Goal: Information Seeking & Learning: Get advice/opinions

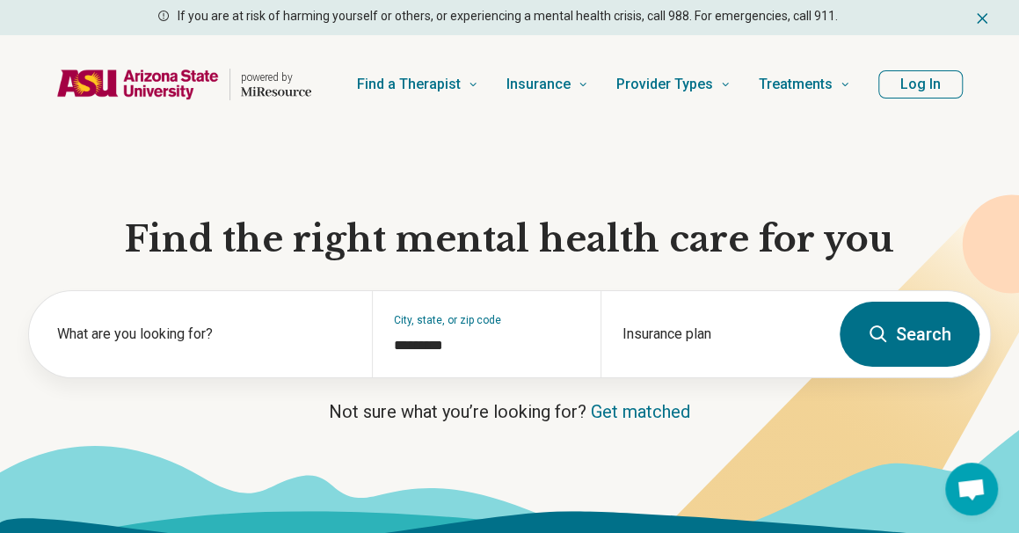
click at [194, 341] on label "What are you looking for?" at bounding box center [204, 333] width 294 height 21
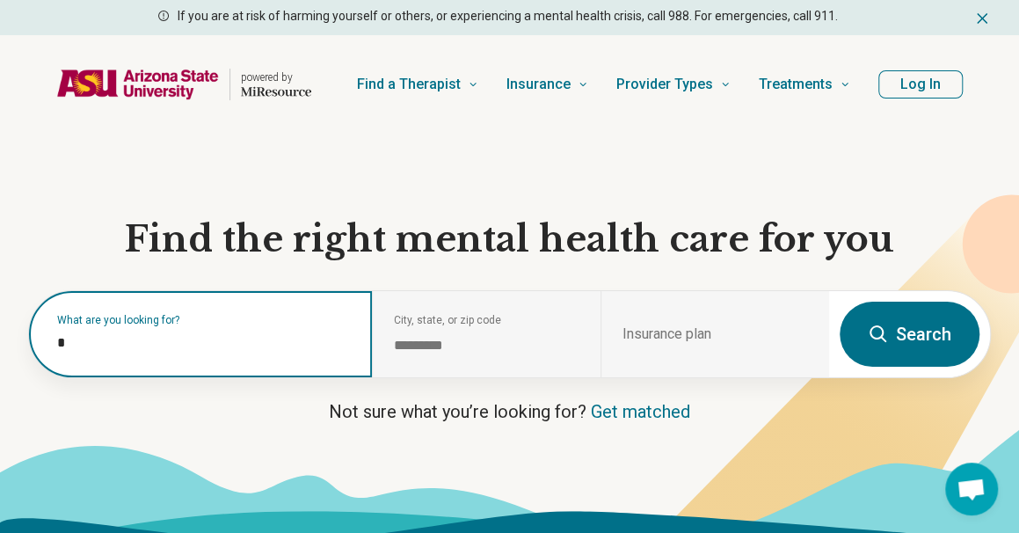
type input "**"
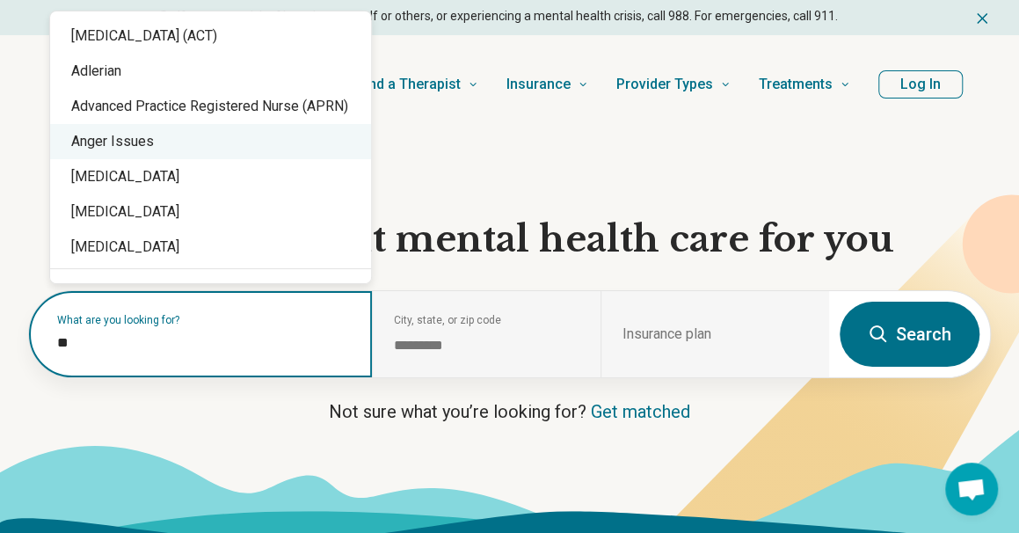
click at [132, 148] on div "Anger Issues" at bounding box center [210, 141] width 321 height 35
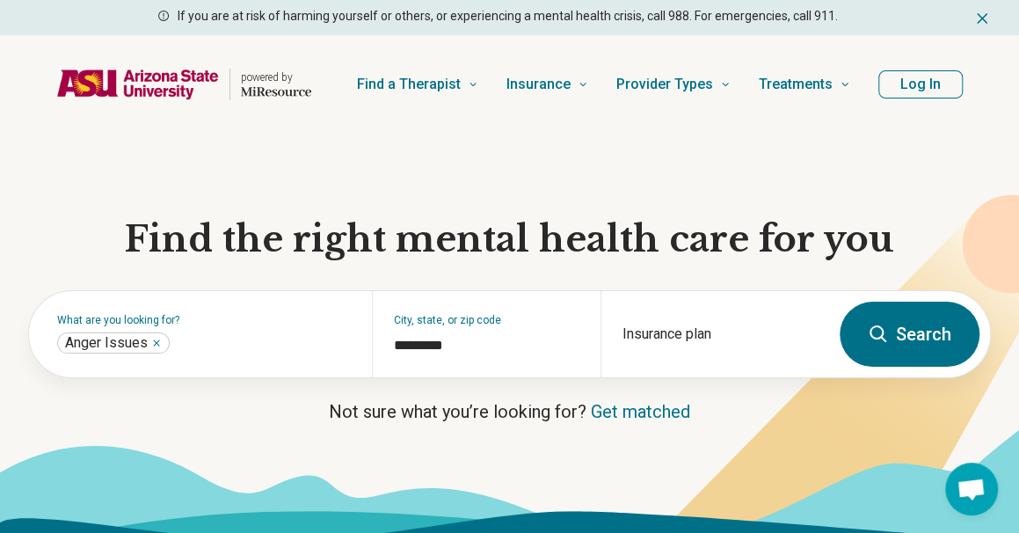
click at [892, 328] on button "Search" at bounding box center [909, 333] width 140 height 65
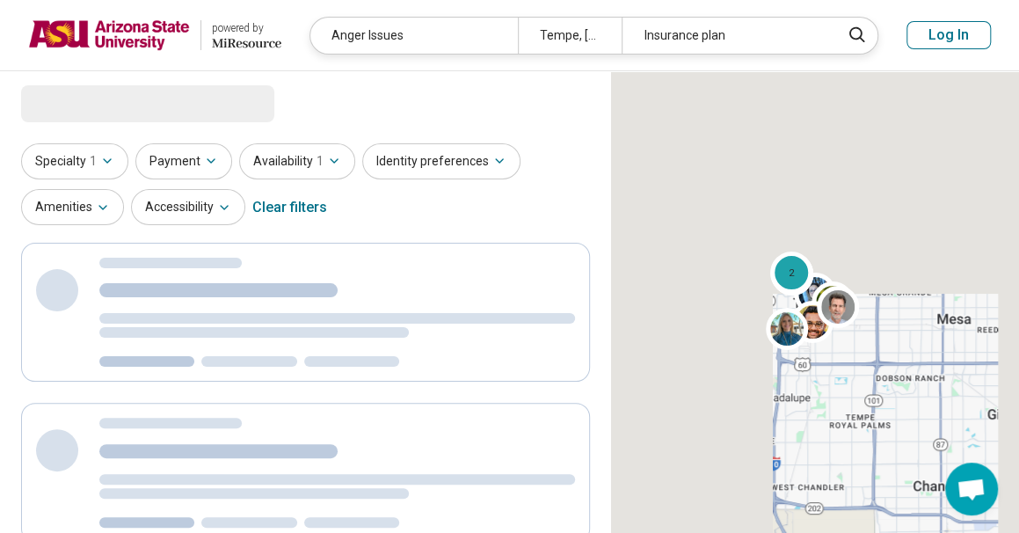
select select "***"
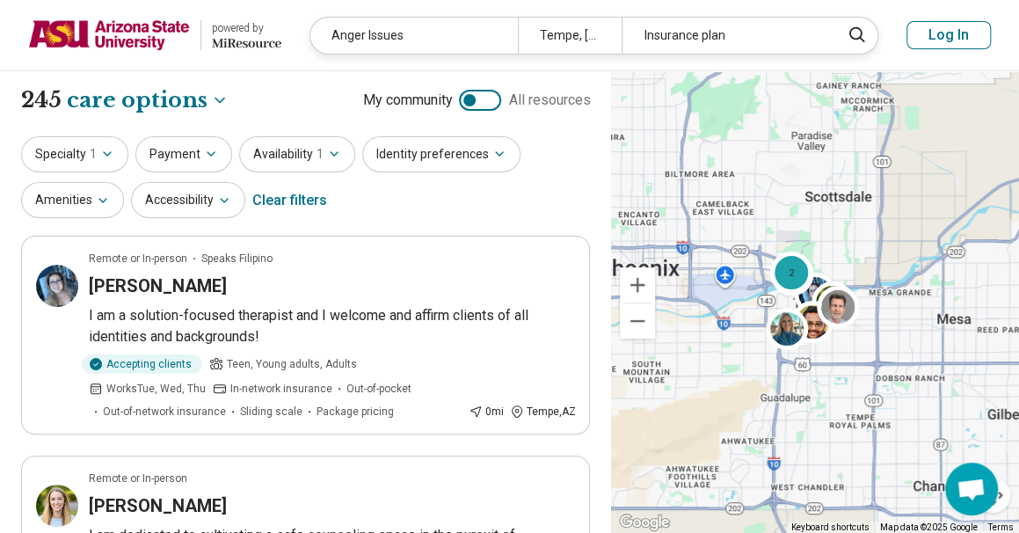
click at [461, 156] on button "Identity preferences" at bounding box center [441, 154] width 158 height 36
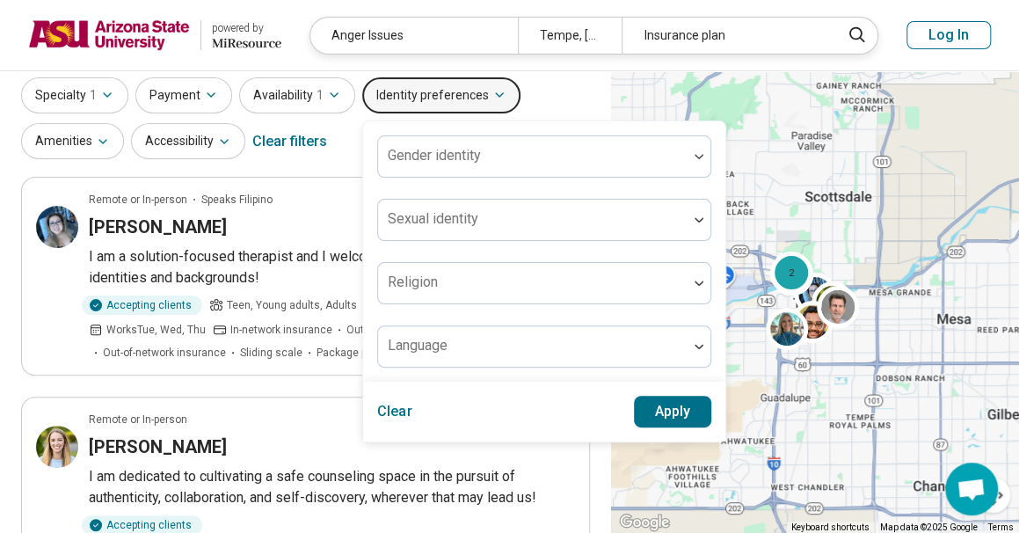
scroll to position [46, 0]
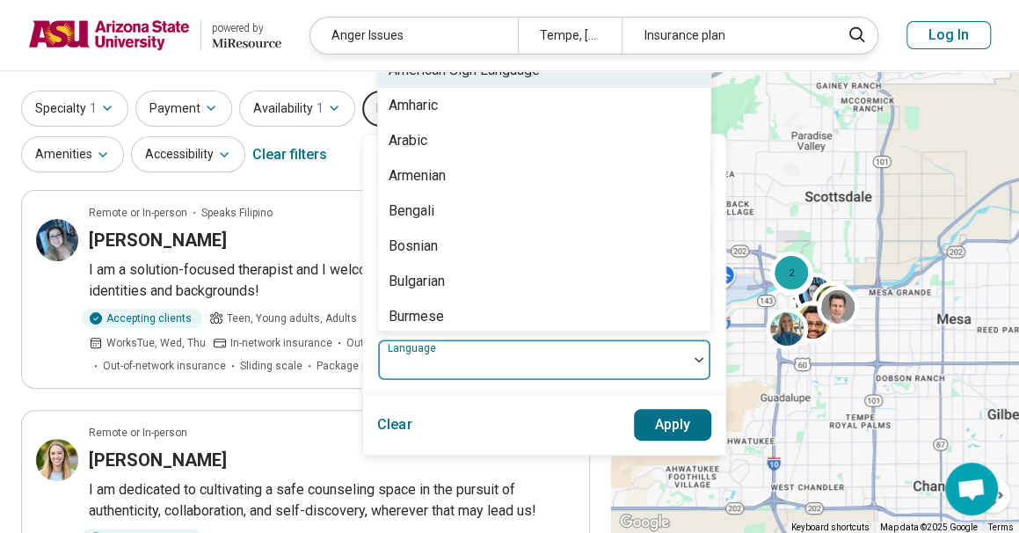
click at [482, 350] on div at bounding box center [532, 359] width 309 height 39
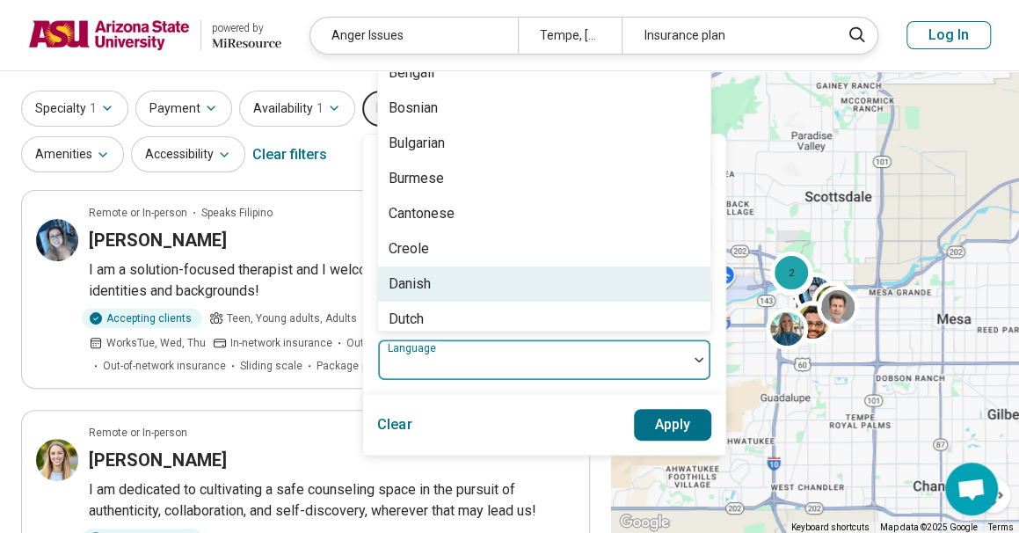
scroll to position [0, 0]
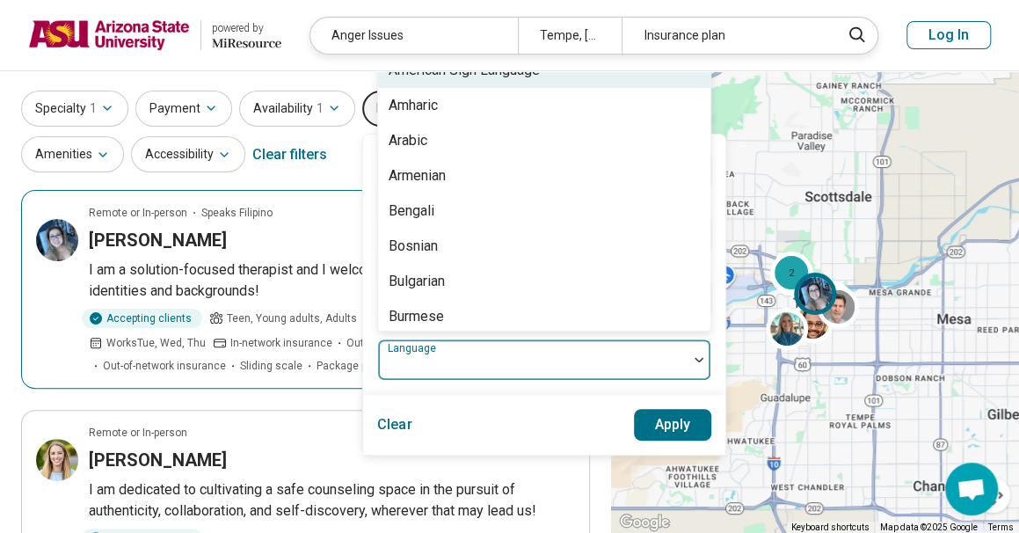
click at [259, 228] on div "[PERSON_NAME]" at bounding box center [332, 240] width 486 height 25
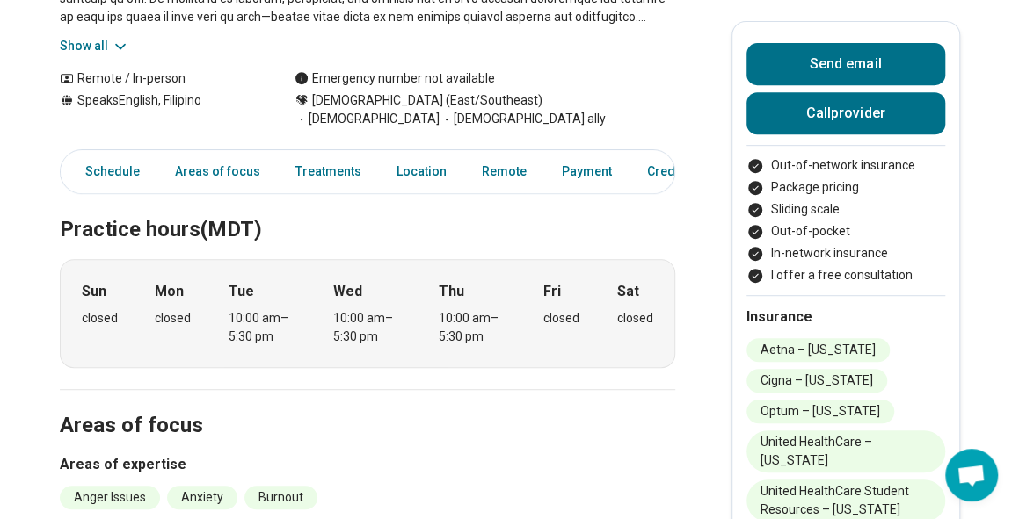
scroll to position [326, 0]
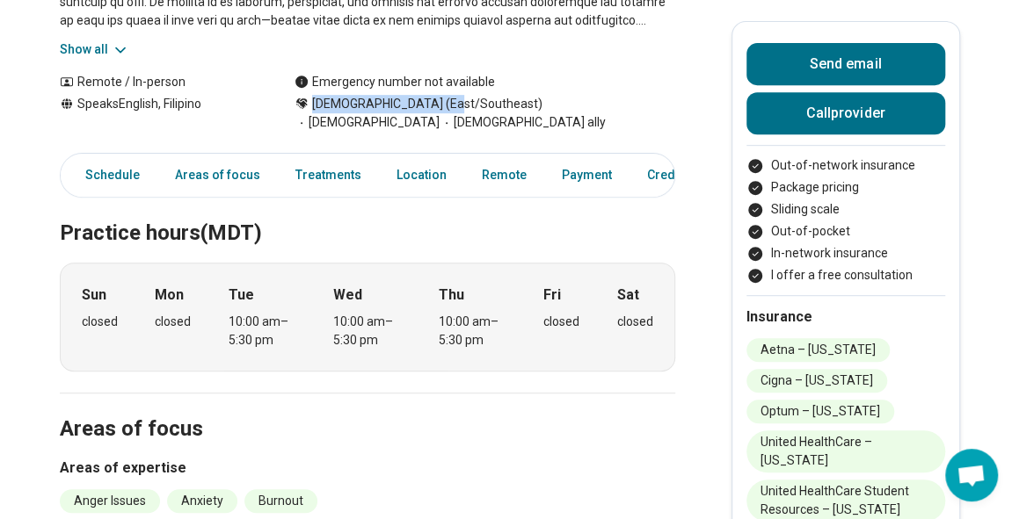
drag, startPoint x: 443, startPoint y: 108, endPoint x: 315, endPoint y: 114, distance: 128.5
drag, startPoint x: 208, startPoint y: 109, endPoint x: 88, endPoint y: 105, distance: 120.5
click at [88, 105] on div "Speaks English, Filipino" at bounding box center [159, 113] width 199 height 37
